Goal: Task Accomplishment & Management: Use online tool/utility

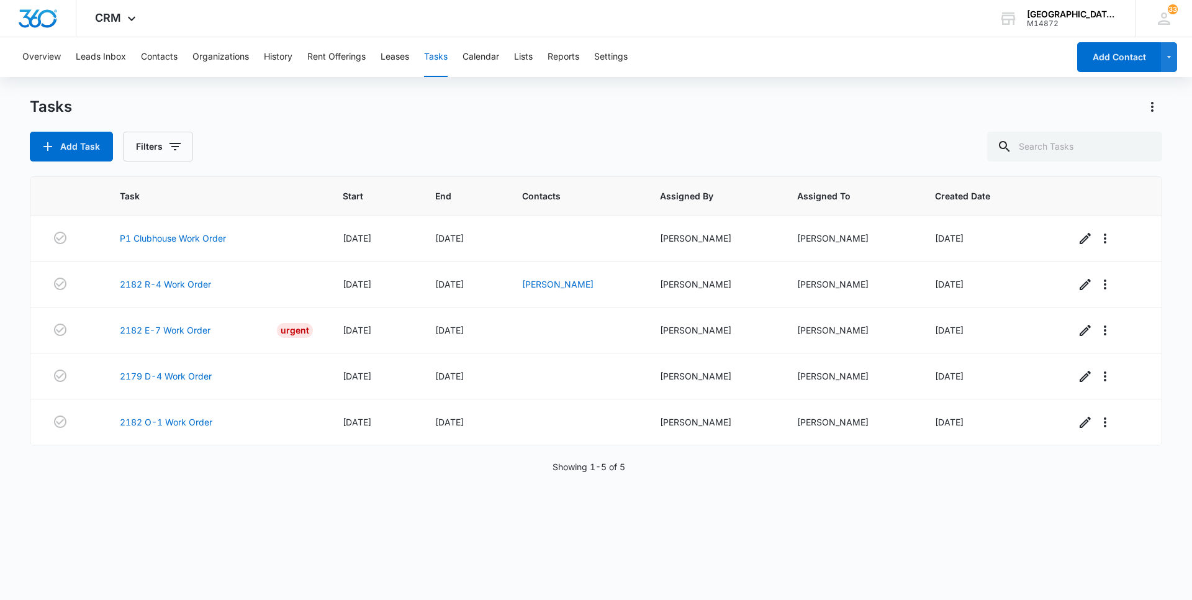
click at [441, 63] on button "Tasks" at bounding box center [436, 57] width 24 height 40
click at [396, 54] on button "Leases" at bounding box center [395, 57] width 29 height 40
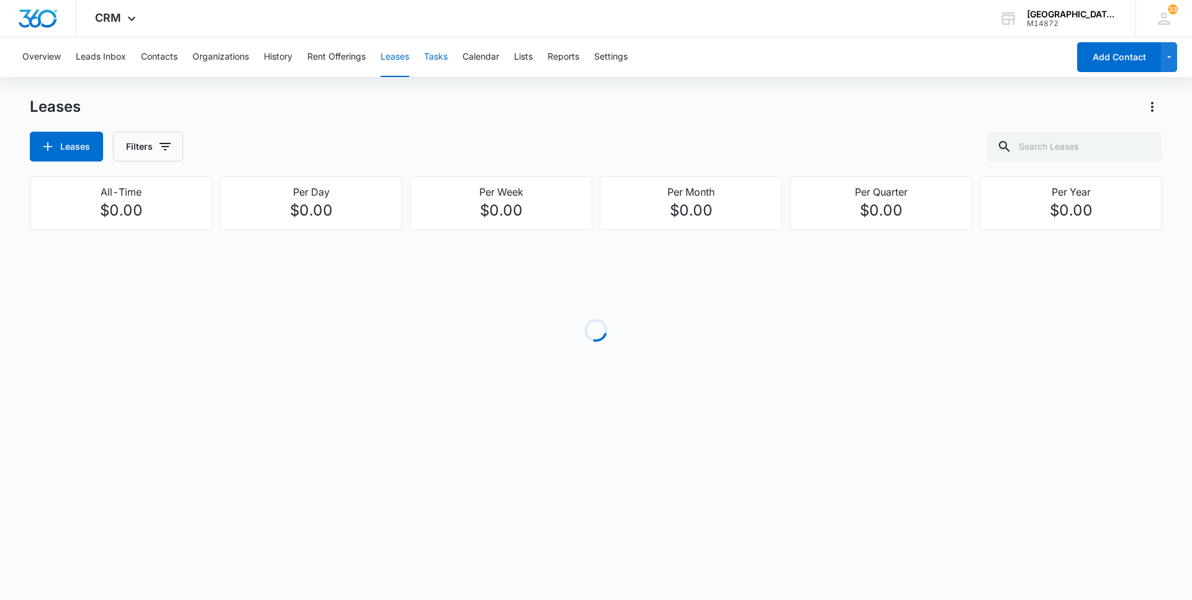
drag, startPoint x: 400, startPoint y: 54, endPoint x: 441, endPoint y: 61, distance: 42.2
click at [441, 60] on button "Tasks" at bounding box center [436, 57] width 24 height 40
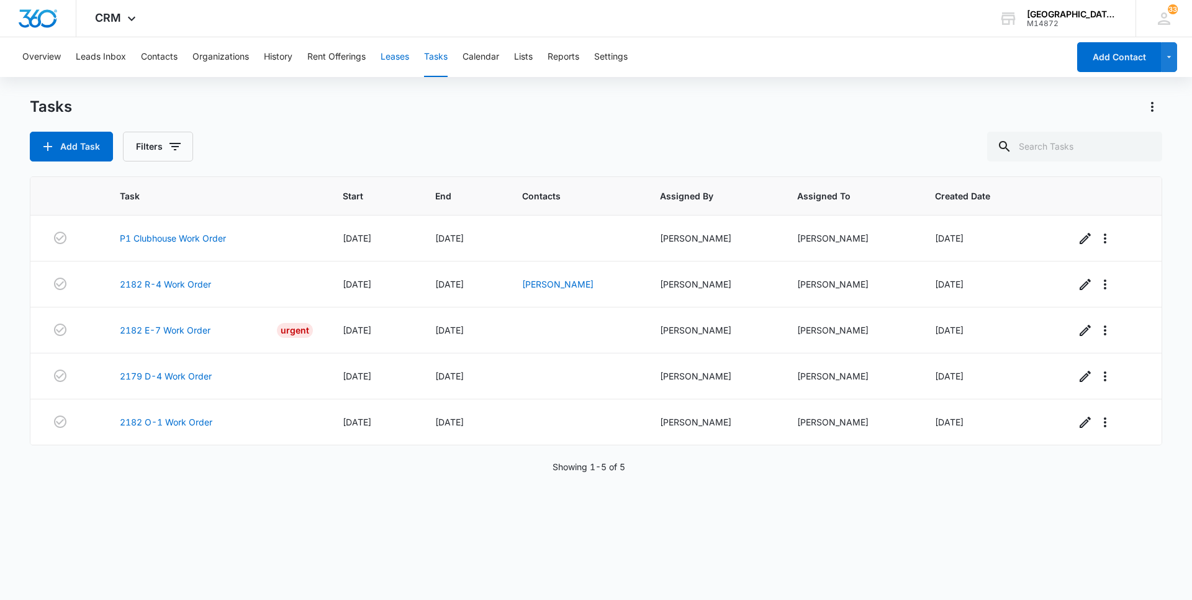
click at [394, 70] on button "Leases" at bounding box center [395, 57] width 29 height 40
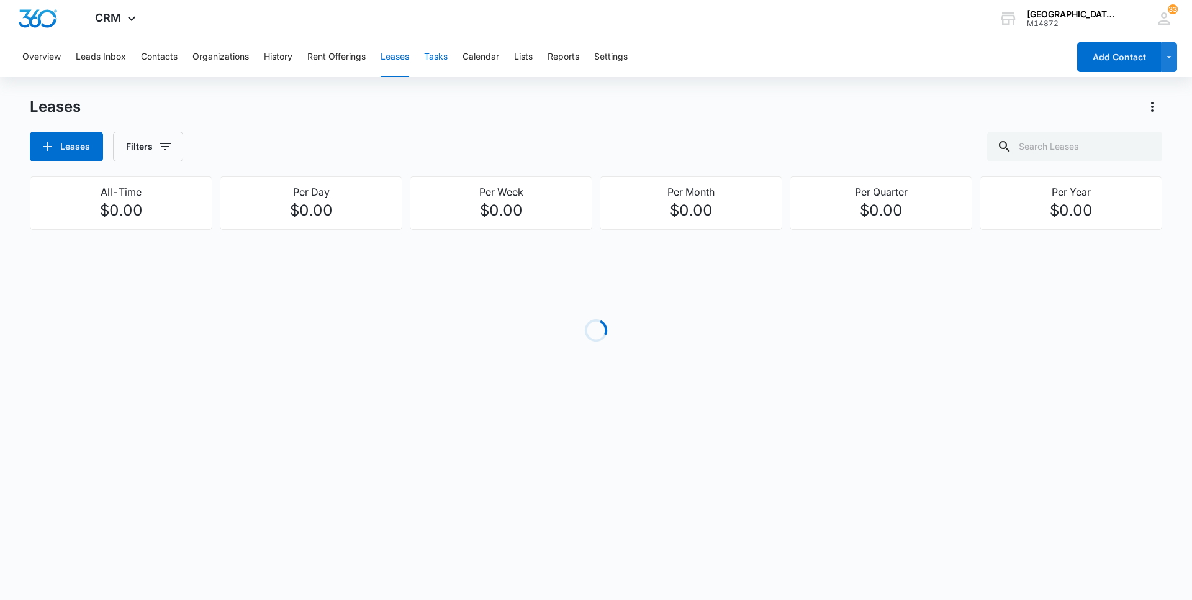
click at [447, 56] on button "Tasks" at bounding box center [436, 57] width 24 height 40
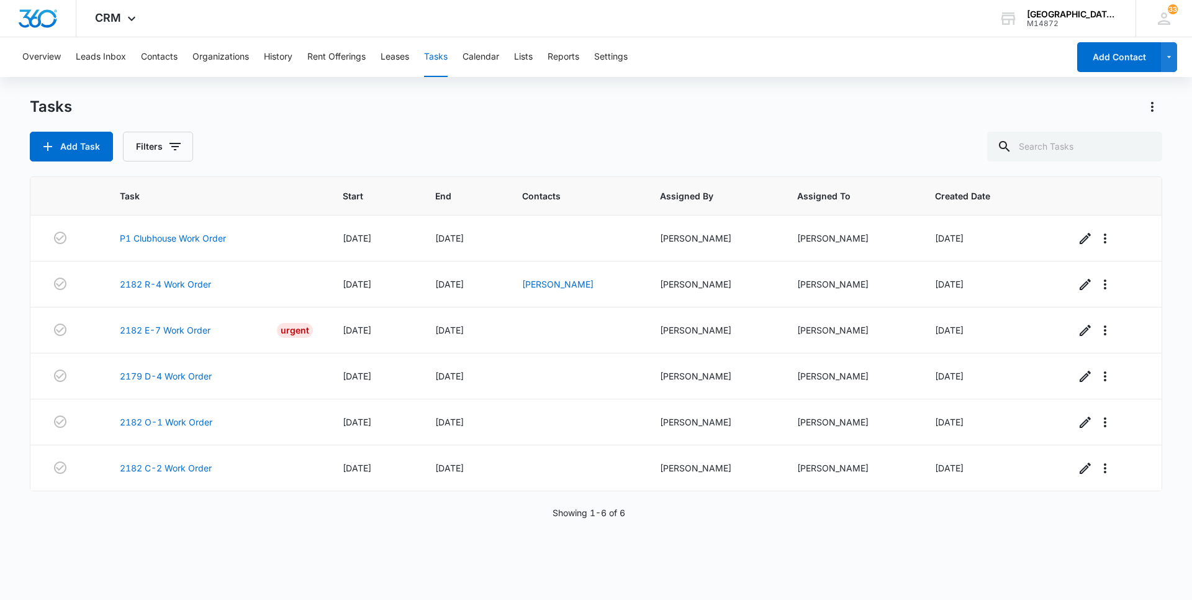
drag, startPoint x: 142, startPoint y: 468, endPoint x: 333, endPoint y: 493, distance: 192.3
click at [333, 492] on div "Task Start End Contacts Assigned By Assigned To Created Date P1 Clubhouse Work …" at bounding box center [596, 379] width 1133 height 407
drag, startPoint x: 156, startPoint y: 454, endPoint x: 139, endPoint y: 468, distance: 22.1
click at [139, 468] on link "2182 C-2 Work Order" at bounding box center [166, 467] width 92 height 13
